Goal: Task Accomplishment & Management: Use online tool/utility

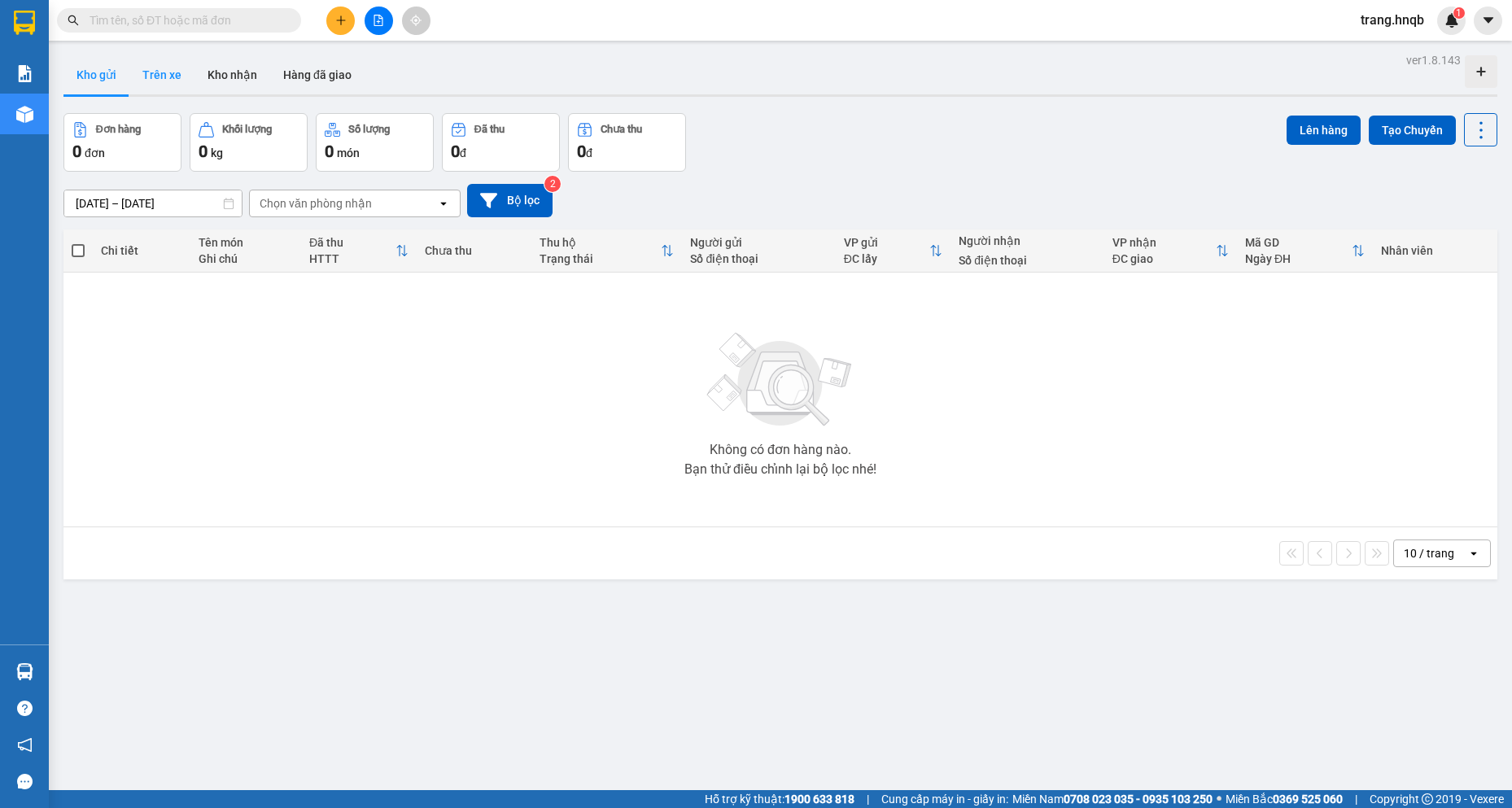
click at [179, 75] on button "Trên xe" at bounding box center [162, 75] width 65 height 39
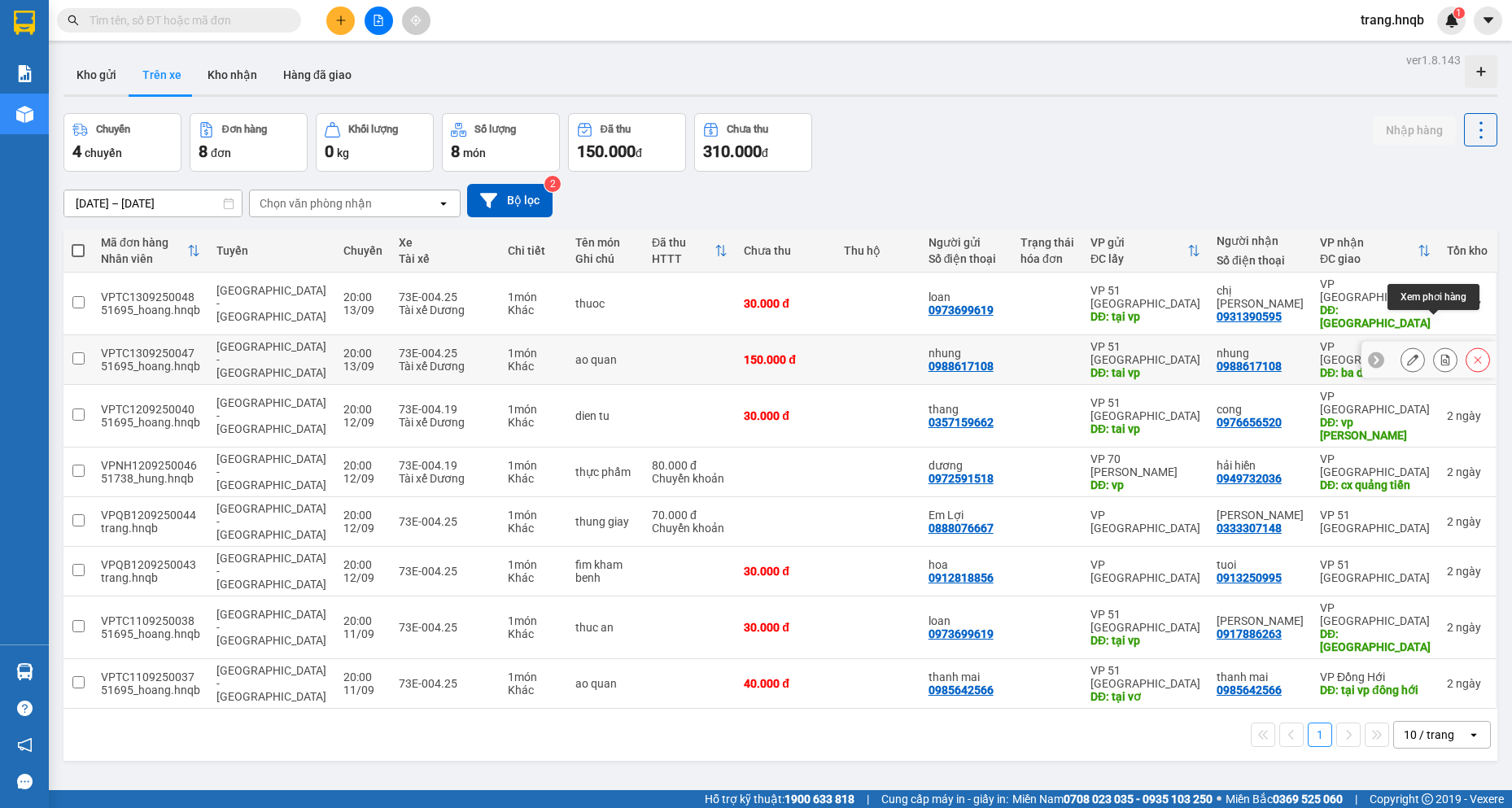
click at [1439, 354] on icon at bounding box center [1444, 359] width 11 height 11
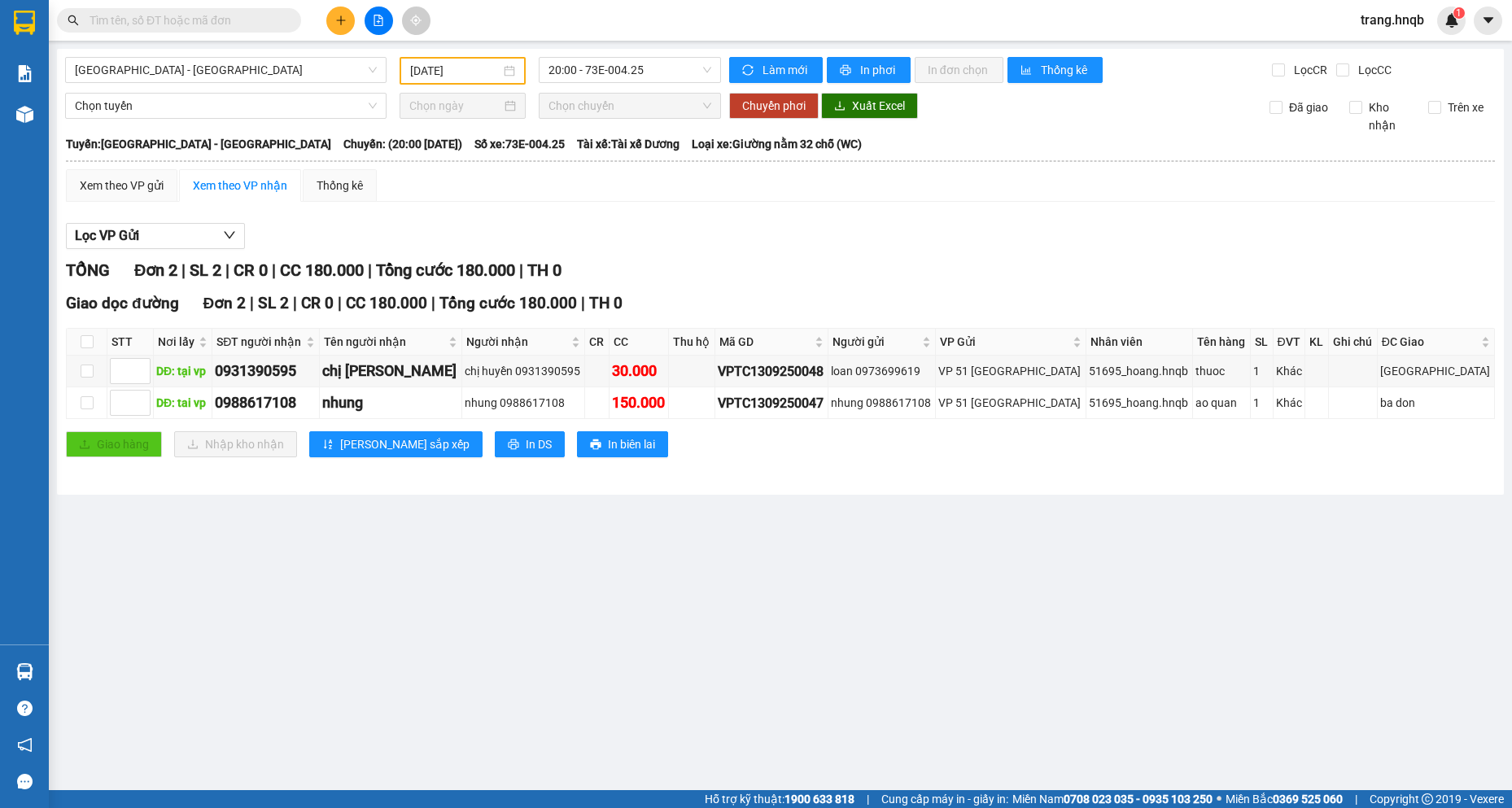
type input "[DATE]"
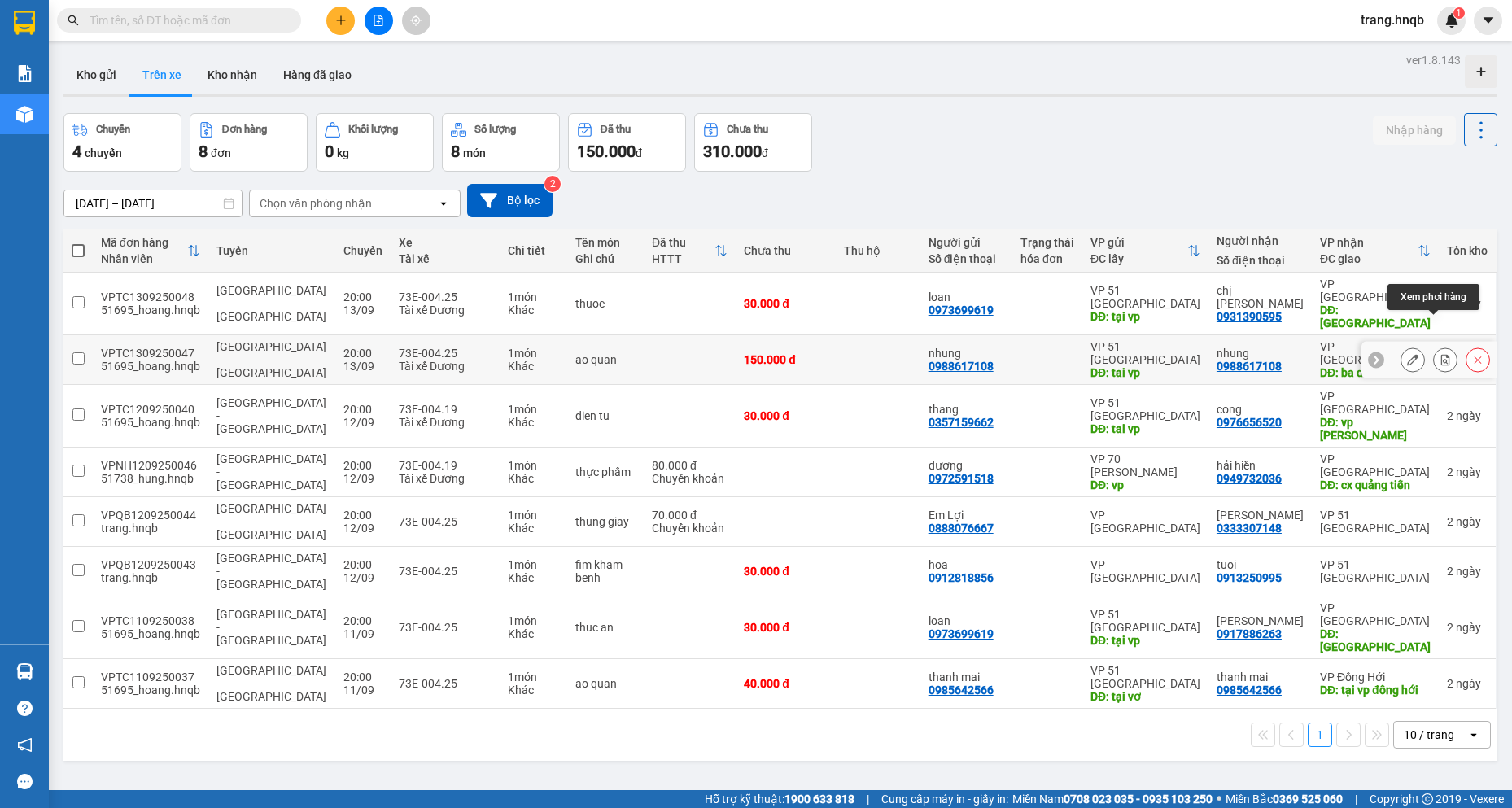
click at [1441, 354] on icon at bounding box center [1445, 359] width 9 height 11
